Goal: Information Seeking & Learning: Check status

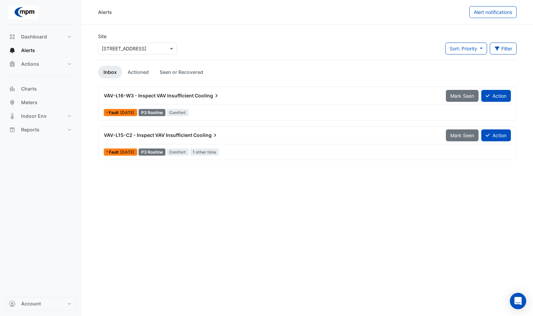
click at [154, 137] on span "VAV-L15-C2 - Inspect VAV Insufficient" at bounding box center [148, 135] width 88 height 6
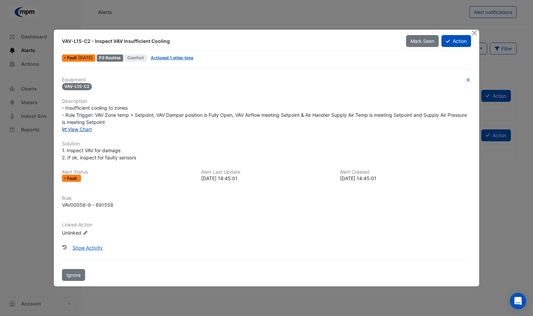
click at [88, 129] on link "View Chart" at bounding box center [77, 129] width 30 height 6
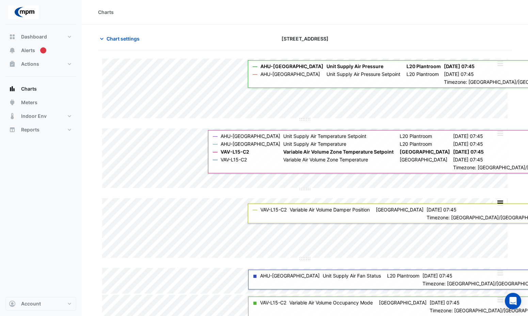
scroll to position [6, 0]
